Goal: Communication & Community: Answer question/provide support

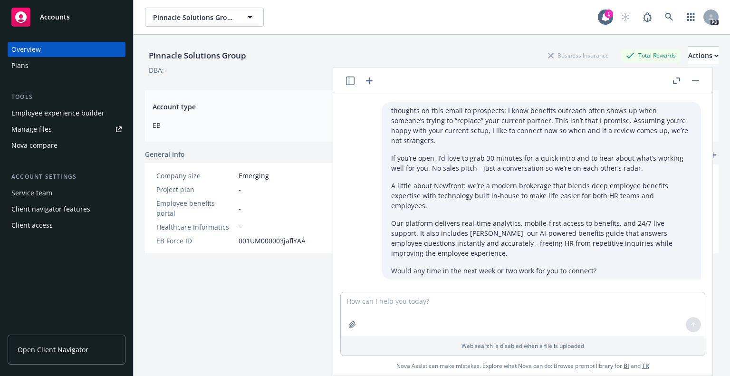
scroll to position [11801, 0]
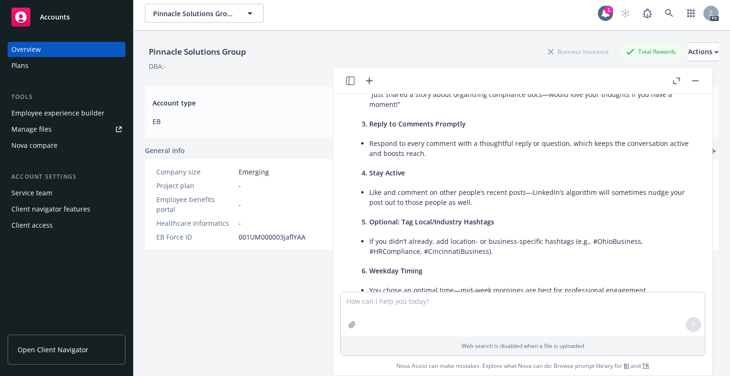
click at [373, 304] on textarea at bounding box center [523, 314] width 364 height 44
type textarea "how is this email to two prospects who are benefits attorneys: [PERSON_NAME] an…"
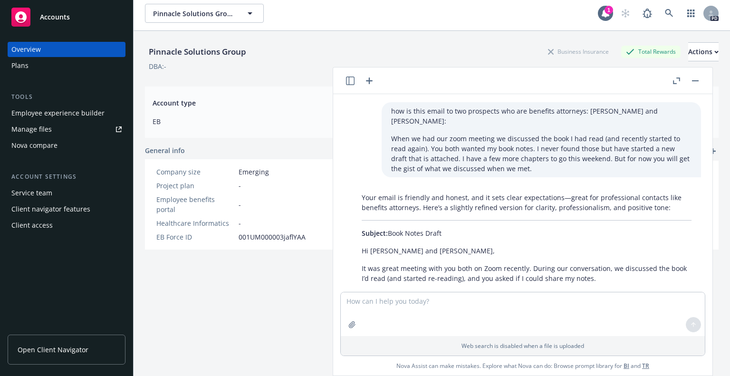
scroll to position [12086, 0]
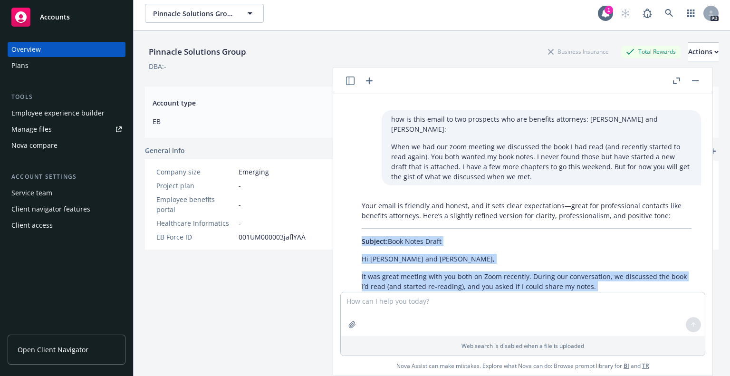
drag, startPoint x: 359, startPoint y: 117, endPoint x: 527, endPoint y: 217, distance: 195.3
click at [527, 217] on div "Your email is friendly and honest, and it sets clear expectations—great for pro…" at bounding box center [526, 333] width 349 height 273
copy div "Subject: Book Notes Draft Hi [PERSON_NAME] and [PERSON_NAME], It was great meet…"
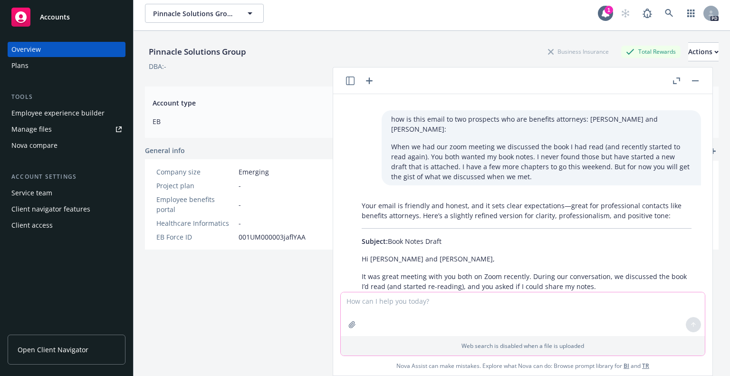
click at [371, 308] on textarea at bounding box center [523, 314] width 364 height 44
paste textarea "It was great meeting with you both on Zoom a few weeks ago. During our conversa…"
type textarea "It was great meeting with you both on Zoom a few weeks ago. During our conversa…"
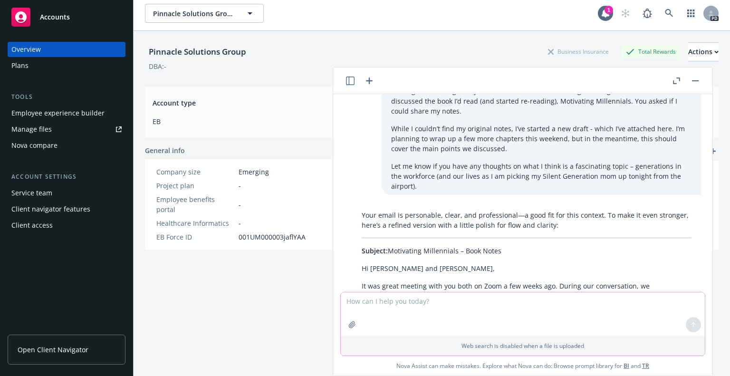
scroll to position [12482, 0]
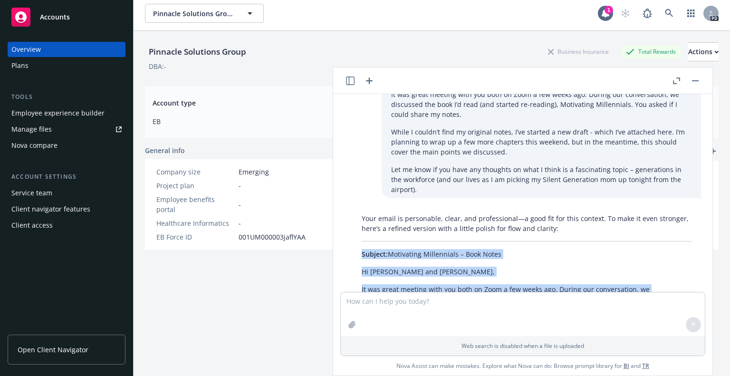
drag, startPoint x: 359, startPoint y: 119, endPoint x: 434, endPoint y: 256, distance: 156.1
click at [434, 256] on div "Your email is personable, clear, and professional—a good fit for this context. …" at bounding box center [526, 336] width 349 height 252
copy div "Subject: Motivating Millennials – Book Notes Hi [PERSON_NAME] and [PERSON_NAME]…"
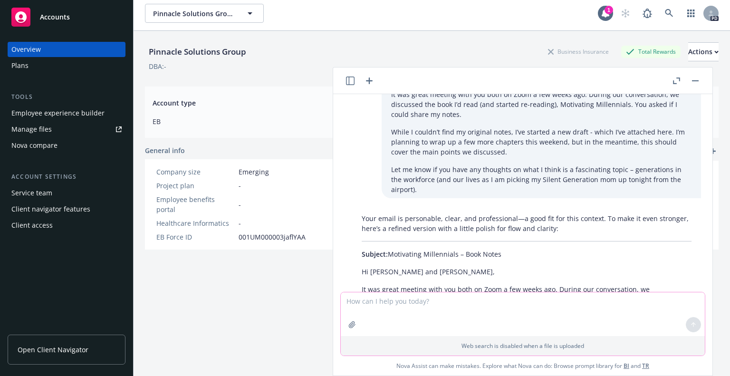
click at [478, 307] on textarea at bounding box center [523, 314] width 364 height 44
paste textarea "(and top of mind for me, especially as I'm picking up my Silent Generation mom …"
type textarea "do i need this part: (and top of mind for me, especially as I'm picking up my S…"
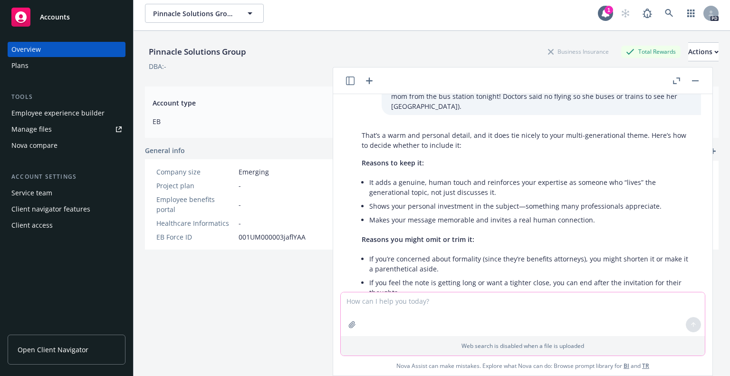
scroll to position [12897, 0]
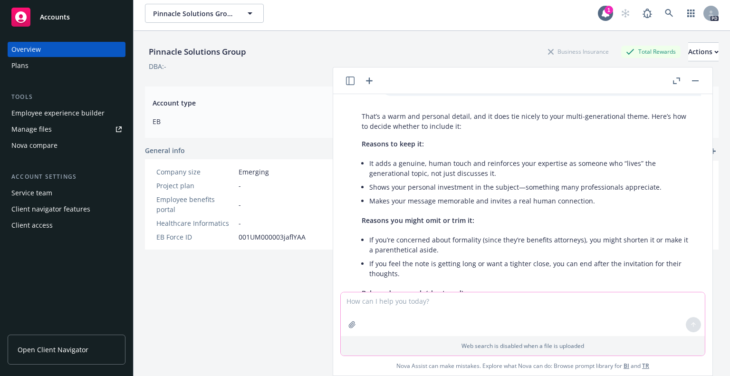
click at [360, 304] on textarea at bounding box center [523, 314] width 364 height 44
paste textarea "It was great meeting with you both on Zoom a few weeks ago. During our conversa…"
type textarea "how is this new sentence: It was great meeting with you both on Zoom a few week…"
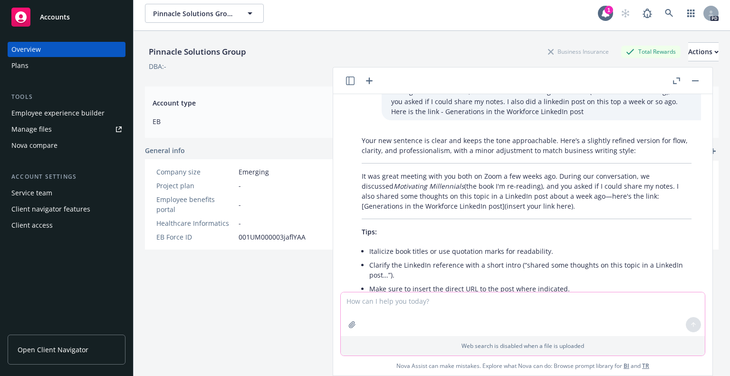
scroll to position [13251, 0]
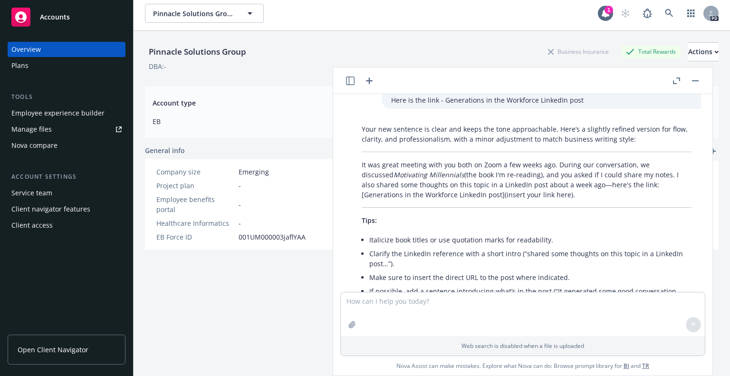
drag, startPoint x: 352, startPoint y: 204, endPoint x: 493, endPoint y: 239, distance: 144.6
click at [493, 239] on div "Your new sentence is clear and keeps the tone approachable. Here’s a slightly r…" at bounding box center [526, 262] width 349 height 284
copy p "It was great meeting with you both on Zoom a few weeks ago. During our conversa…"
click at [378, 309] on textarea at bounding box center [523, 314] width 364 height 44
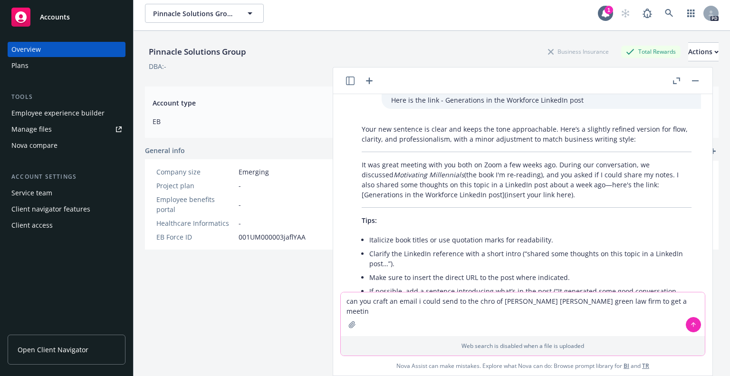
type textarea "can you craft an email i could send to the chro of [PERSON_NAME] [PERSON_NAME] …"
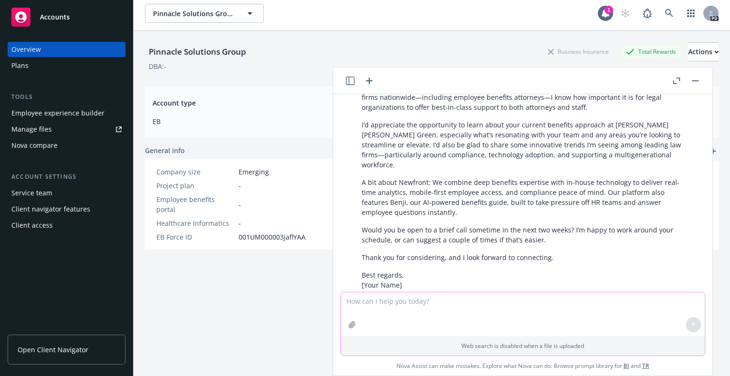
scroll to position [13731, 0]
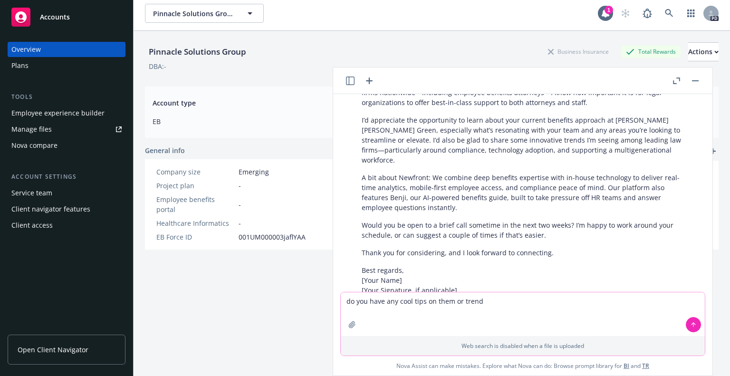
type textarea "do you have any cool tips on them or trends"
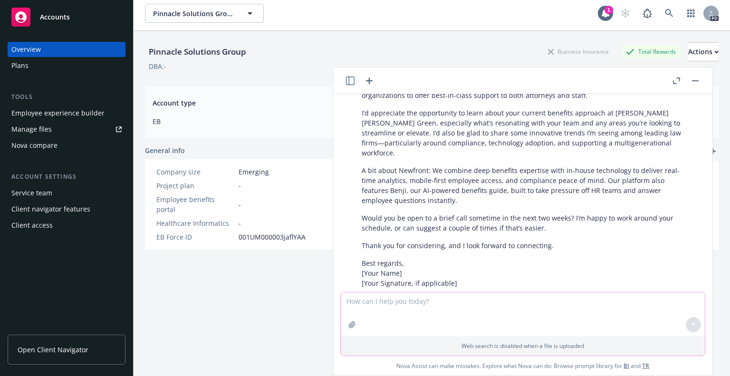
scroll to position [13392, 0]
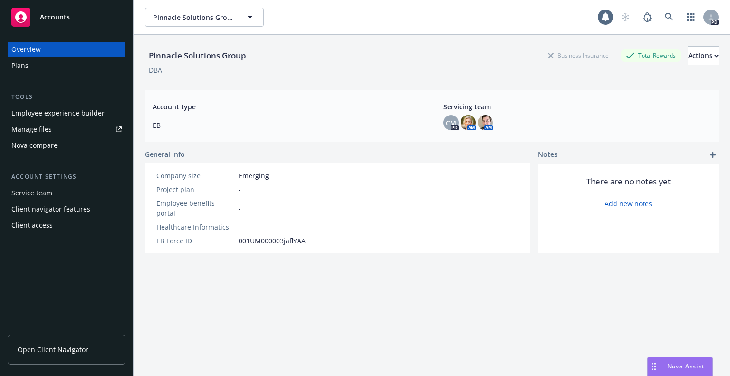
drag, startPoint x: 705, startPoint y: 275, endPoint x: 706, endPoint y: 268, distance: 6.7
click at [683, 368] on span "Nova Assist" at bounding box center [687, 366] width 38 height 8
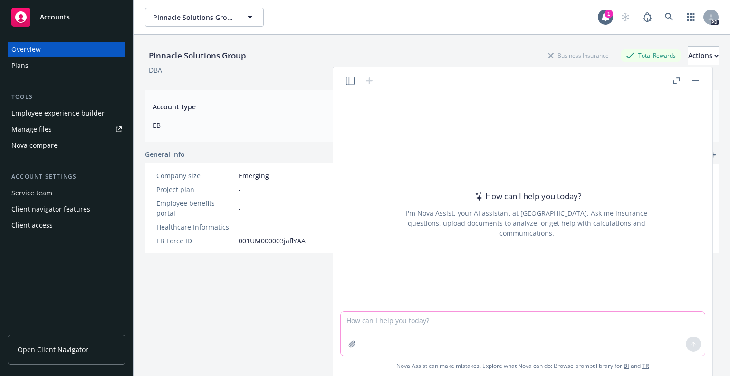
click at [463, 325] on textarea at bounding box center [523, 334] width 364 height 44
type textarea "what happened to my last message from you"
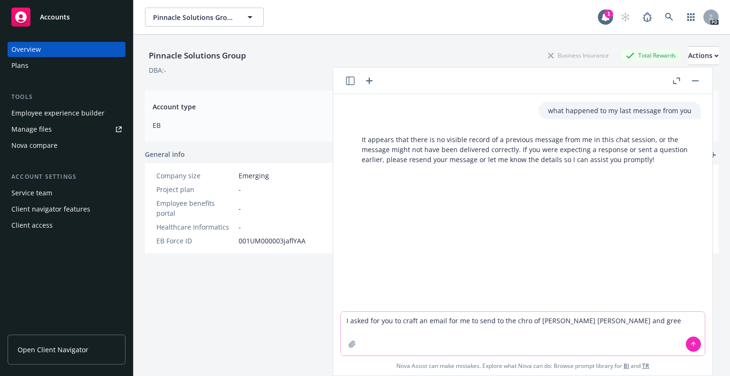
type textarea "I asked for you to craft an email for me to send to the chro of [PERSON_NAME] […"
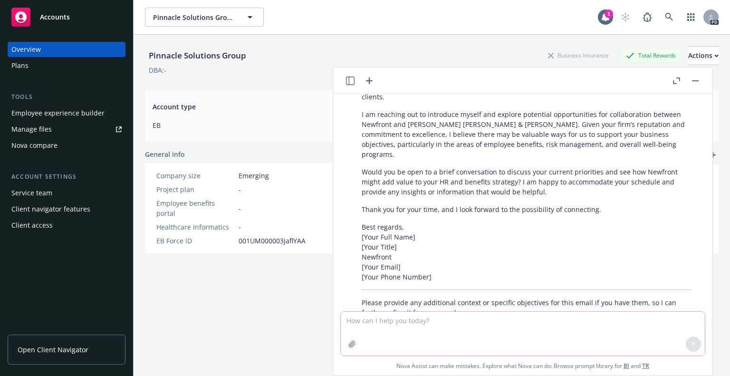
scroll to position [234, 0]
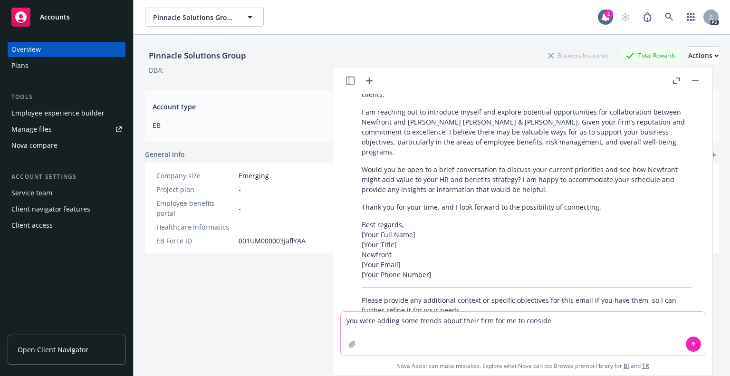
type textarea "you were adding some trends about their firm for me to consider"
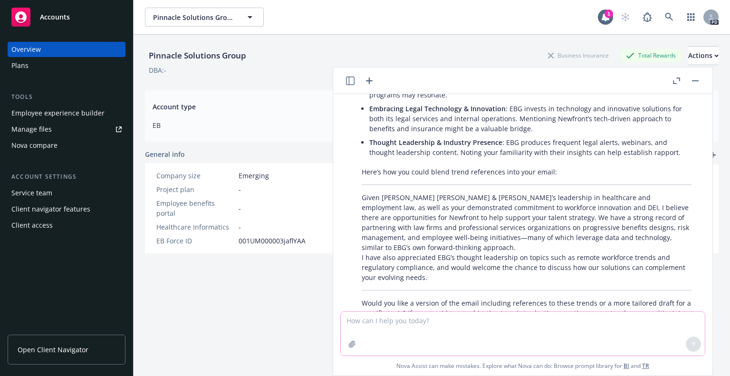
scroll to position [637, 0]
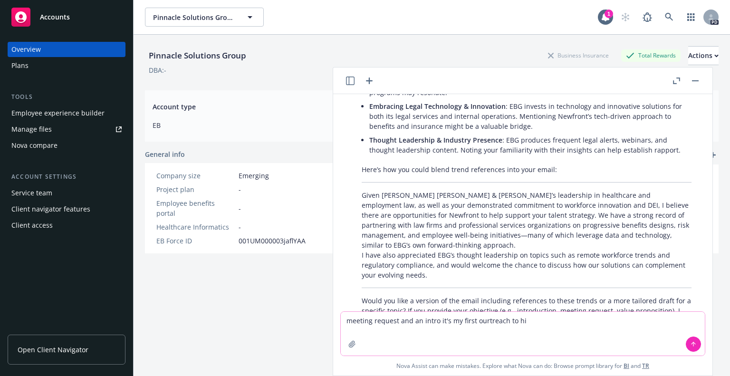
type textarea "meeting request and an intro it's my first ourtreach to him"
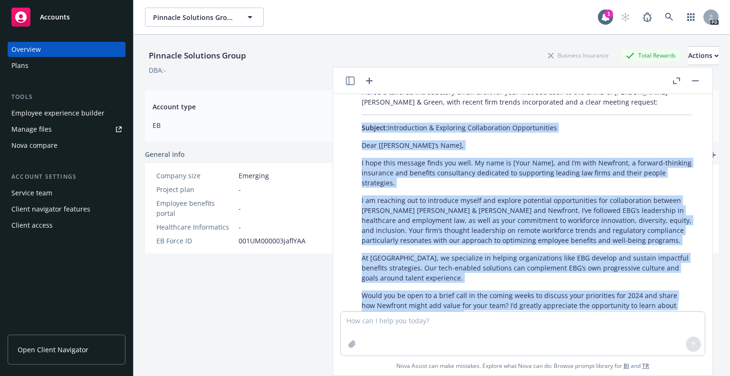
scroll to position [991, 0]
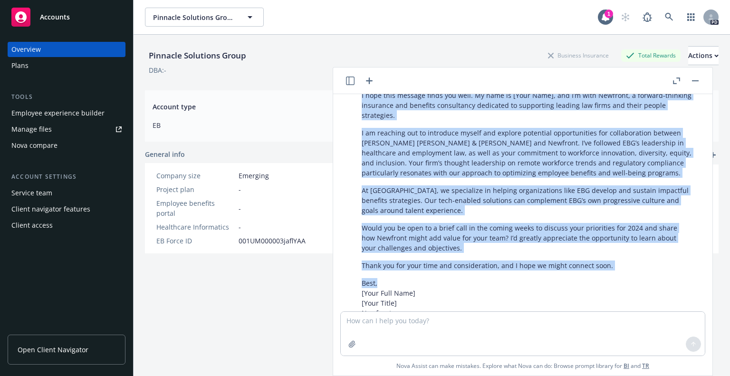
drag, startPoint x: 361, startPoint y: 116, endPoint x: 621, endPoint y: 235, distance: 286.1
click at [621, 235] on div "Here’s a tailored introductory email draft for your first outreach to the CHRO …" at bounding box center [526, 197] width 349 height 362
copy div "Loremip: Dolorsitamet & Consectet Adipiscingeli Seddoeiusmodt Inci [UTLA’e Dolo…"
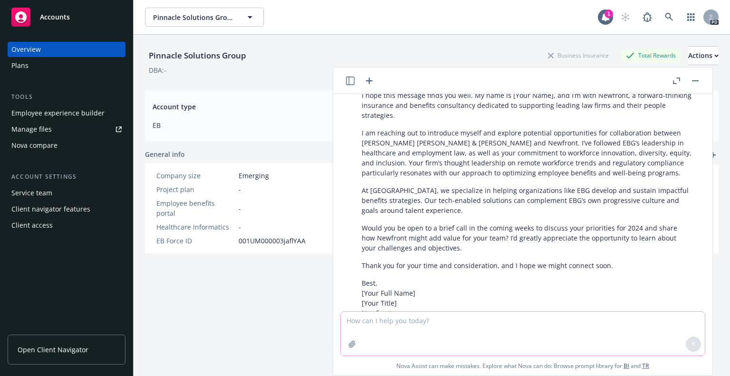
click at [423, 328] on textarea at bounding box center [523, 334] width 364 height 44
type textarea "o"
click at [357, 322] on textarea "hos is the modification" at bounding box center [523, 334] width 364 height 44
click at [432, 319] on textarea "how is the modification" at bounding box center [523, 334] width 364 height 44
paste textarea "Would you be open to a brief call in the coming weeks to discuss your prioritie…"
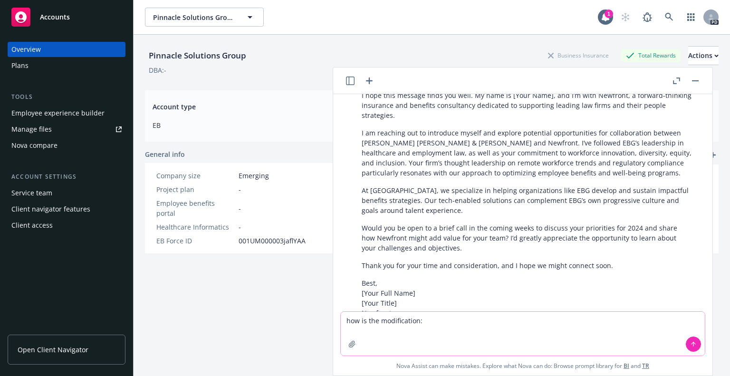
type textarea "how is the modification: Would you be open to a brief call in the coming weeks …"
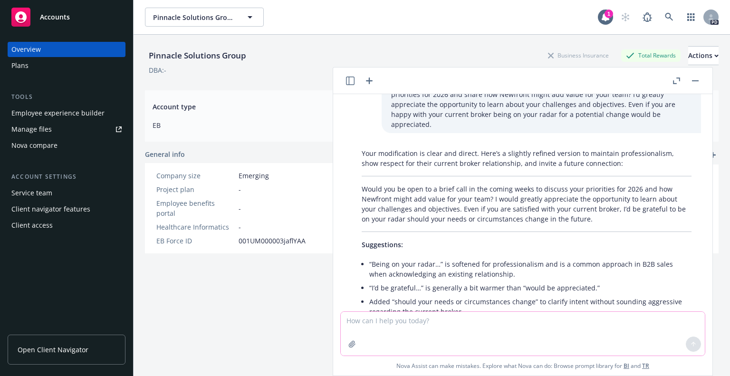
scroll to position [1305, 0]
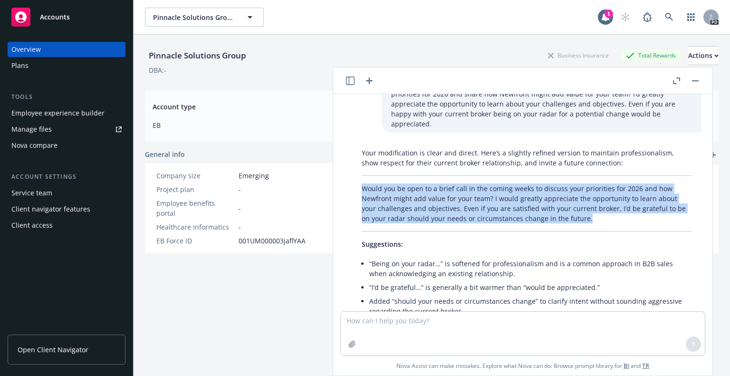
drag, startPoint x: 358, startPoint y: 136, endPoint x: 561, endPoint y: 170, distance: 205.4
click at [561, 170] on div "Your modification is clear and direct. Here’s a slightly refined version to mai…" at bounding box center [526, 241] width 349 height 195
copy p "Would you be open to a brief call in the coming weeks to discuss your prioritie…"
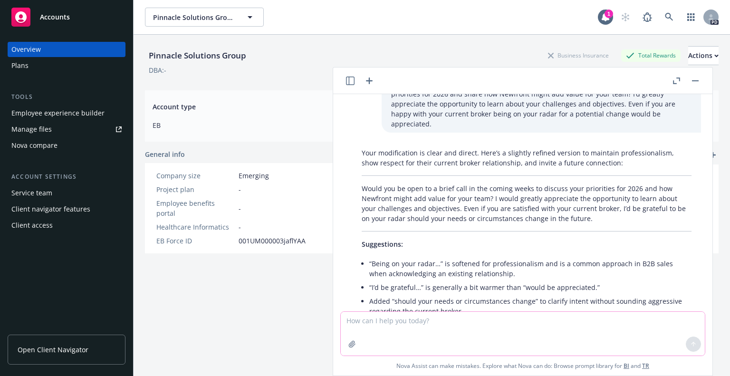
click at [392, 325] on textarea at bounding box center [523, 334] width 364 height 44
paste textarea "Hi [PERSON_NAME], My apologies for the delay in responding. I’m also personally…"
type textarea "help me understand this - we didn't even get to the finalist round: Hi [PERSON_…"
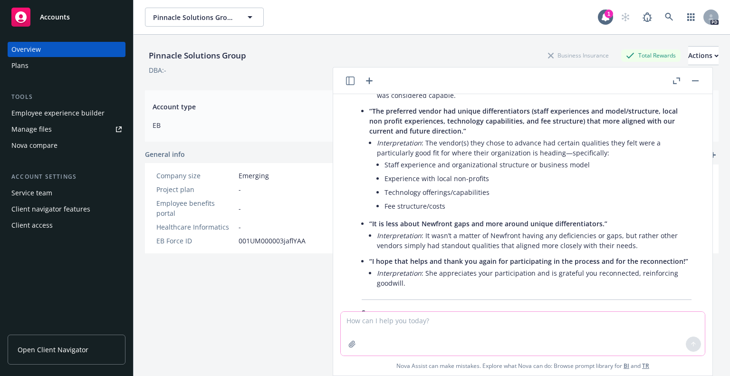
scroll to position [1922, 0]
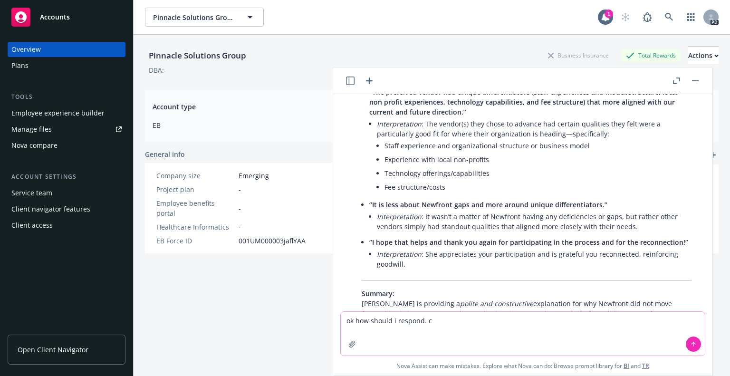
type textarea "ok how should i respond."
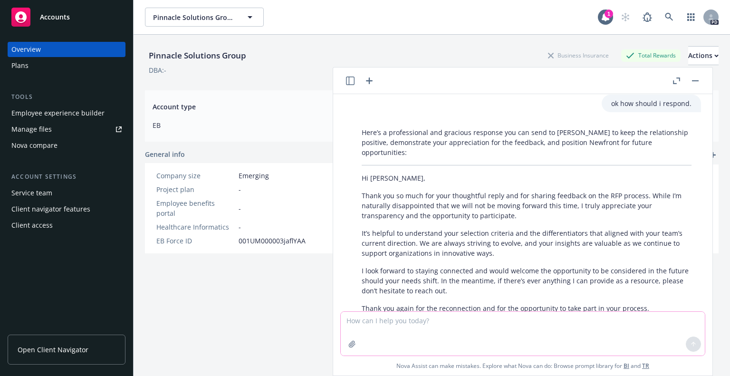
scroll to position [2198, 0]
paste textarea "Hi [PERSON_NAME], Thanks for letting me know. I really enjoyed reconnecting wit…"
type textarea "this is what I sent her to illicit her email: Hi [PERSON_NAME], Thanks for lett…"
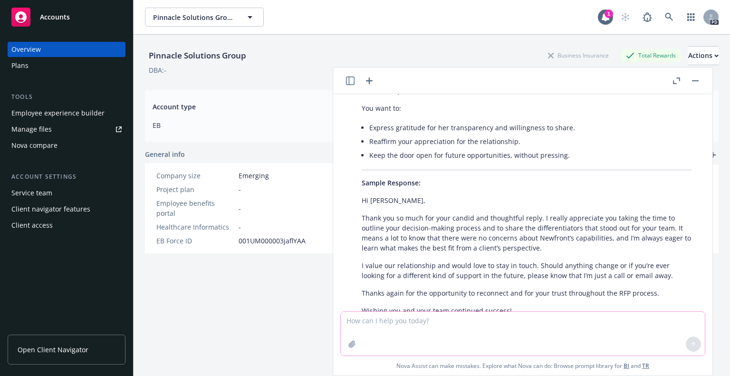
scroll to position [2713, 0]
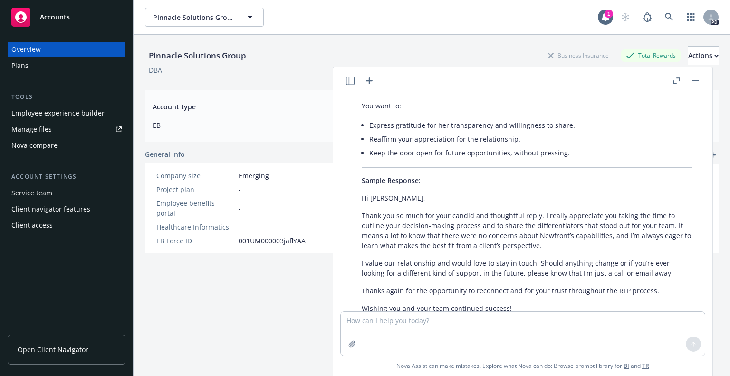
click at [666, 303] on p "Wishing you and your team continued success!" at bounding box center [527, 308] width 330 height 10
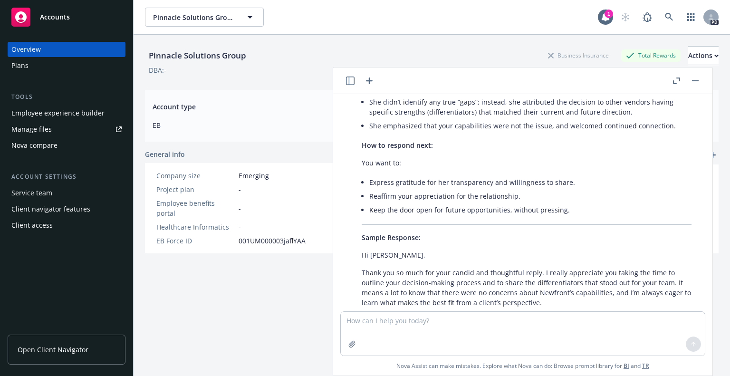
scroll to position [2675, 0]
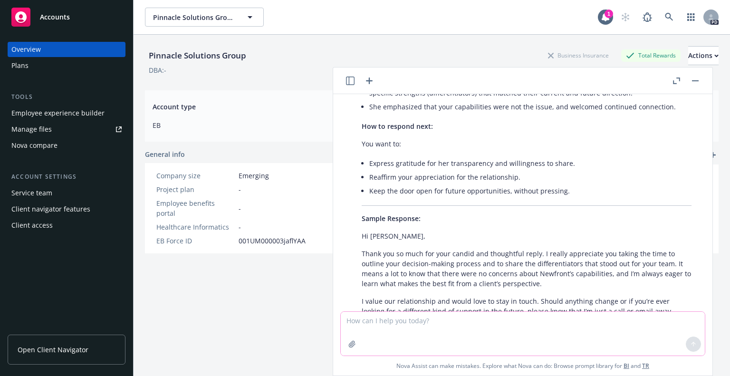
click at [370, 325] on textarea at bounding box center [523, 334] width 364 height 44
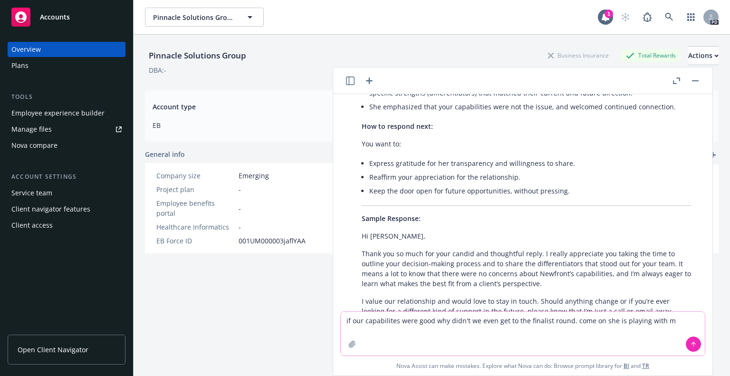
type textarea "if our capabilites were good why didn't we even get to the finalist round. come…"
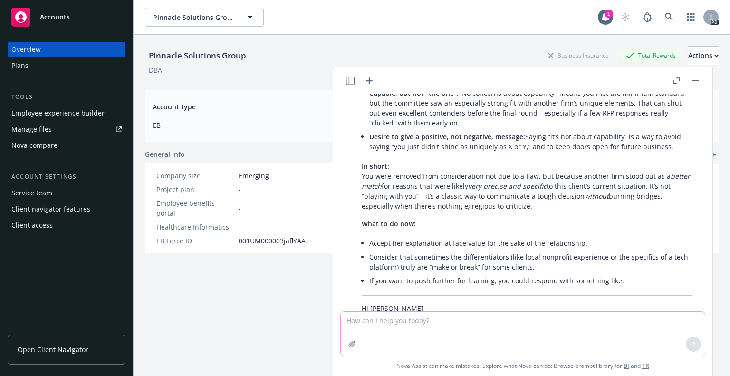
scroll to position [3169, 0]
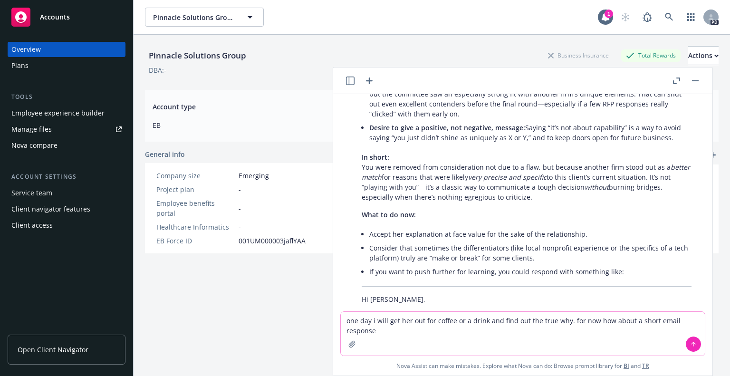
type textarea "one day i will get her out for coffee or a drink and find out the true why. for…"
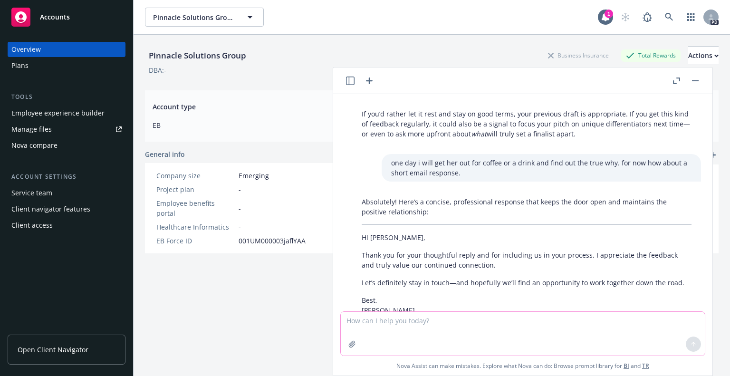
scroll to position [3485, 0]
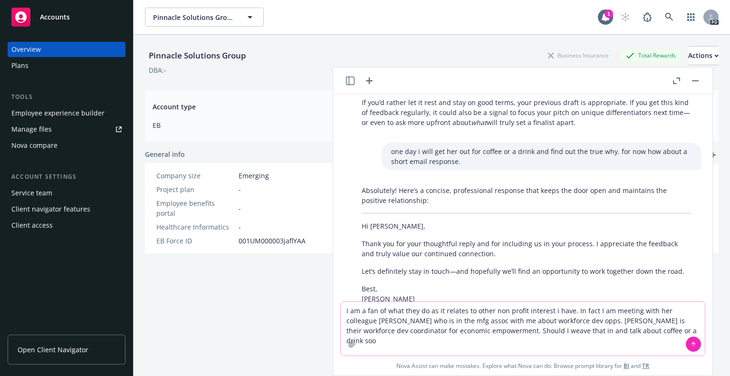
type textarea "I am a fan of what they do as it relates to other non profit interest i have. I…"
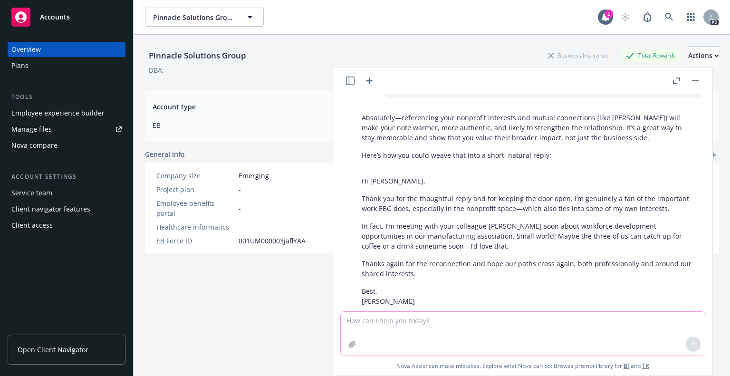
scroll to position [3810, 0]
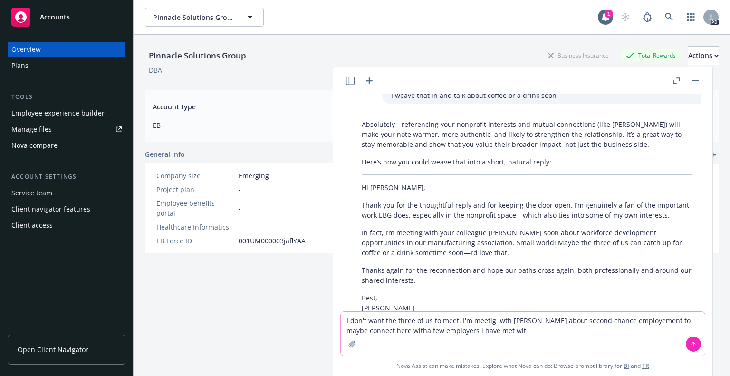
type textarea "I don't want the three of us to meet. I'm meetig iwth [PERSON_NAME] about secon…"
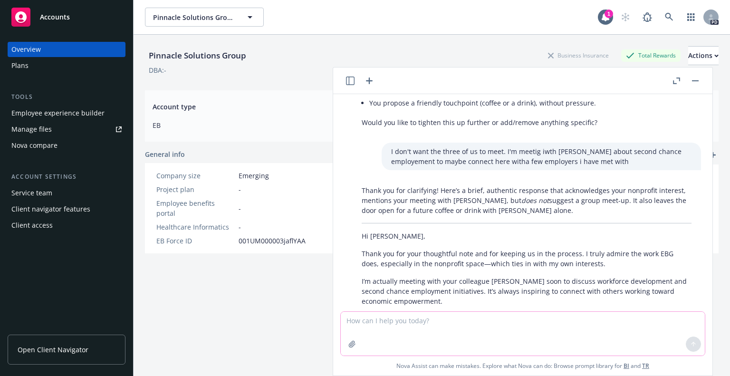
scroll to position [4098, 0]
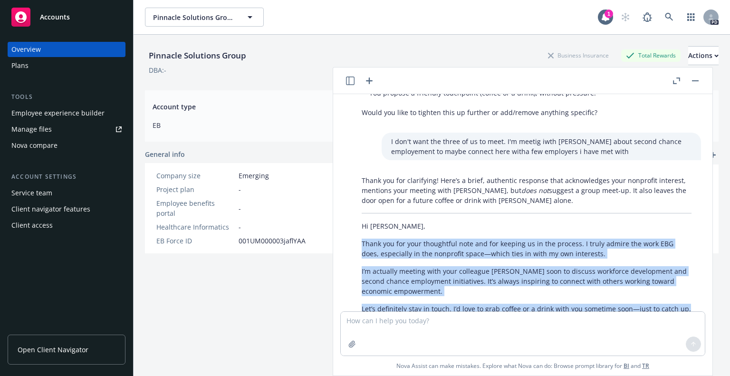
drag, startPoint x: 362, startPoint y: 162, endPoint x: 688, endPoint y: 225, distance: 332.2
click at [688, 225] on div "Thank you for clarifying! Here’s a brief, authentic response that acknowledges …" at bounding box center [526, 271] width 349 height 199
copy div "Thank you for your thoughtful note and for keeping us in the process. I truly a…"
